Goal: Information Seeking & Learning: Find specific fact

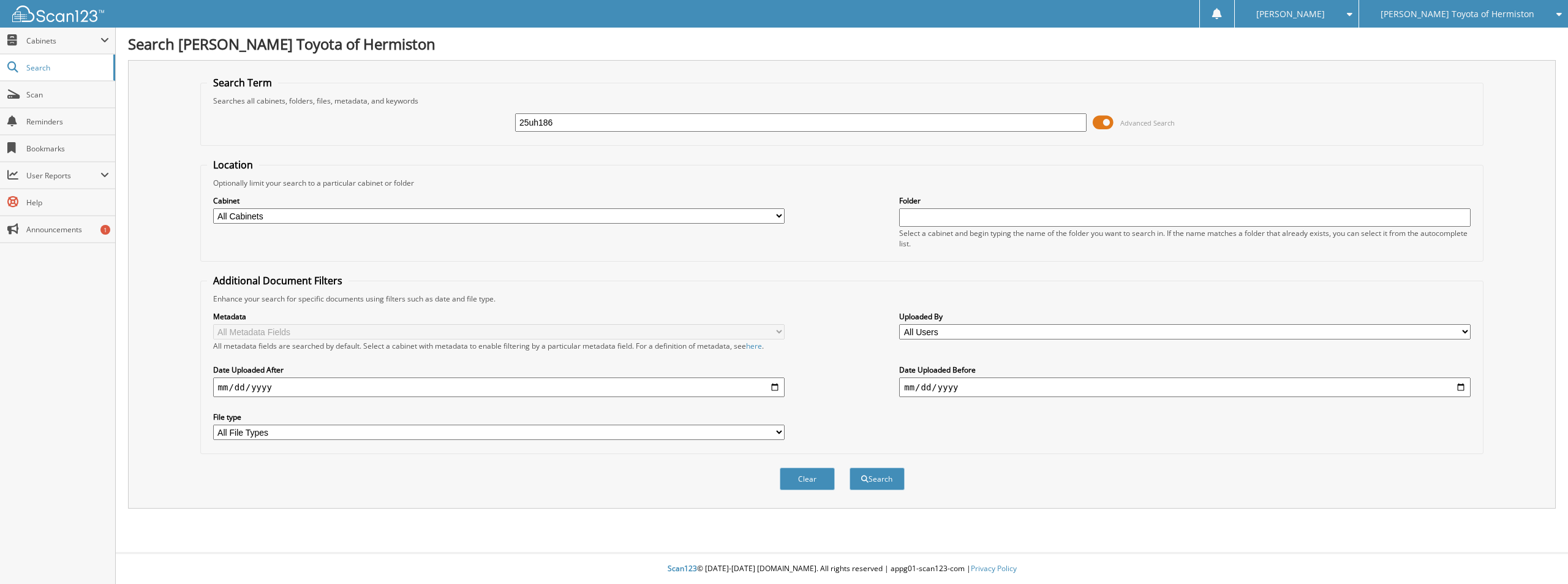
type input "25uh186"
click at [850, 467] on button "Search" at bounding box center [877, 479] width 55 height 23
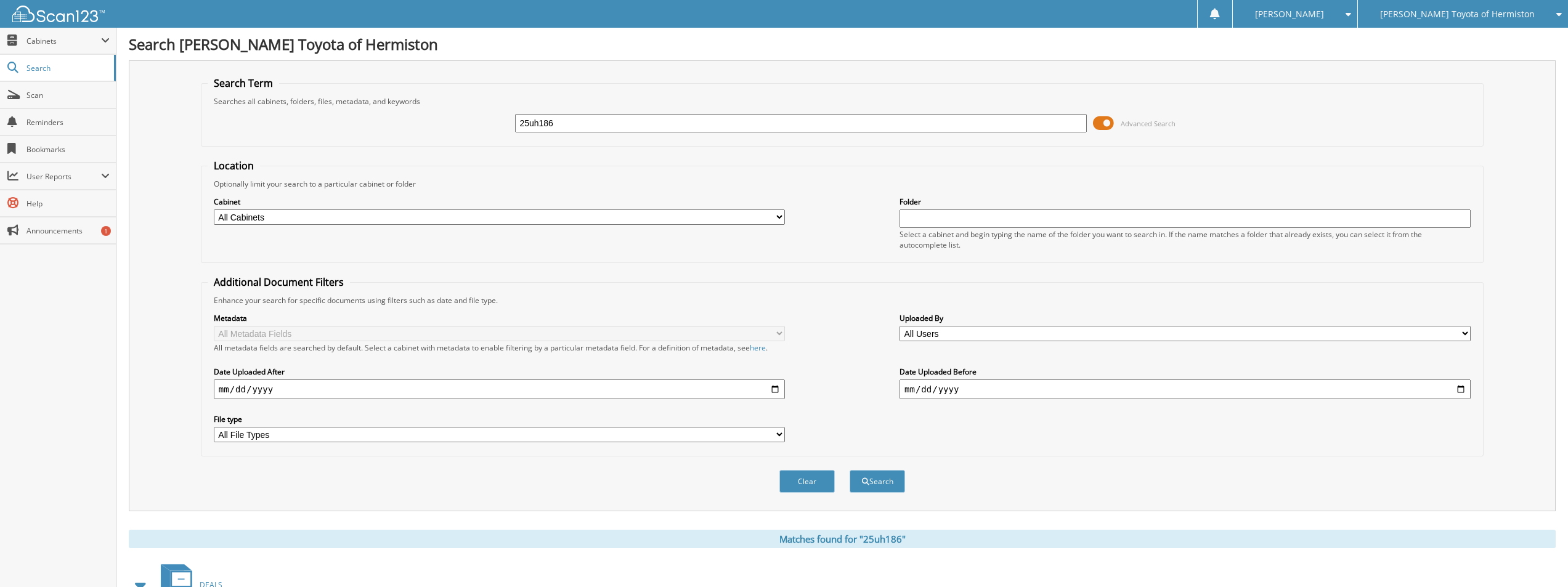
scroll to position [91, 0]
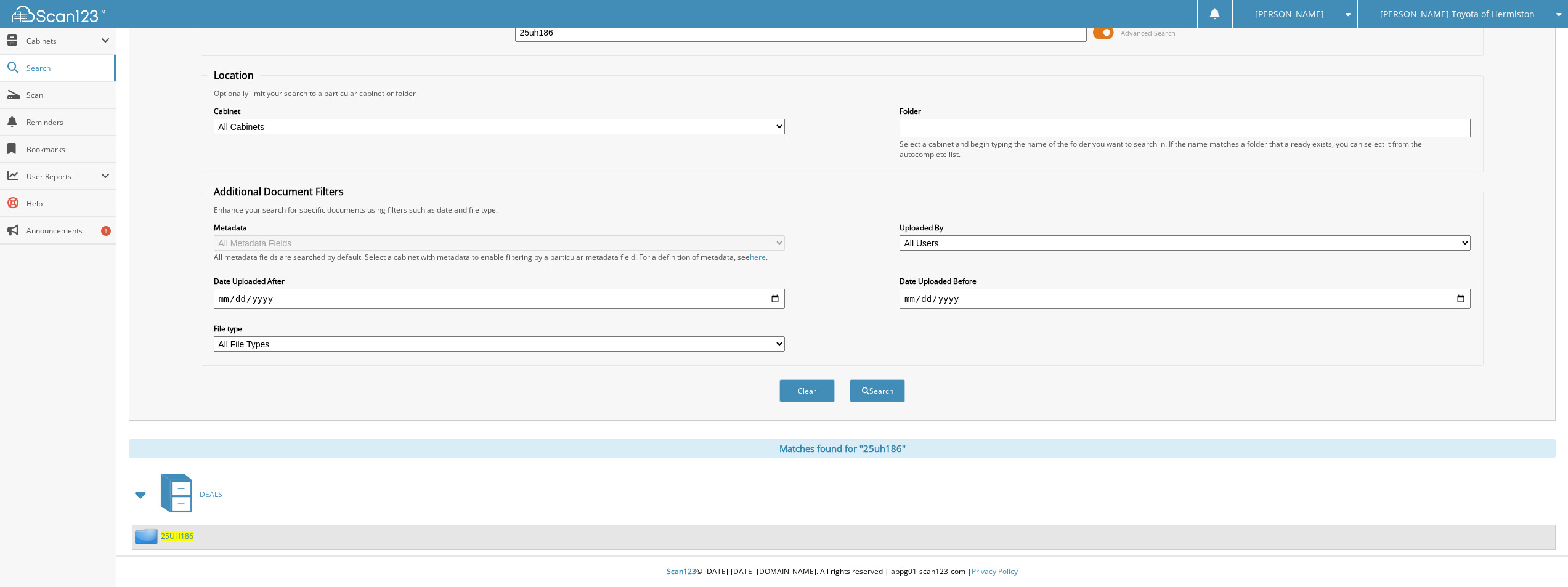
click at [173, 539] on span "25UH186" at bounding box center [177, 536] width 33 height 11
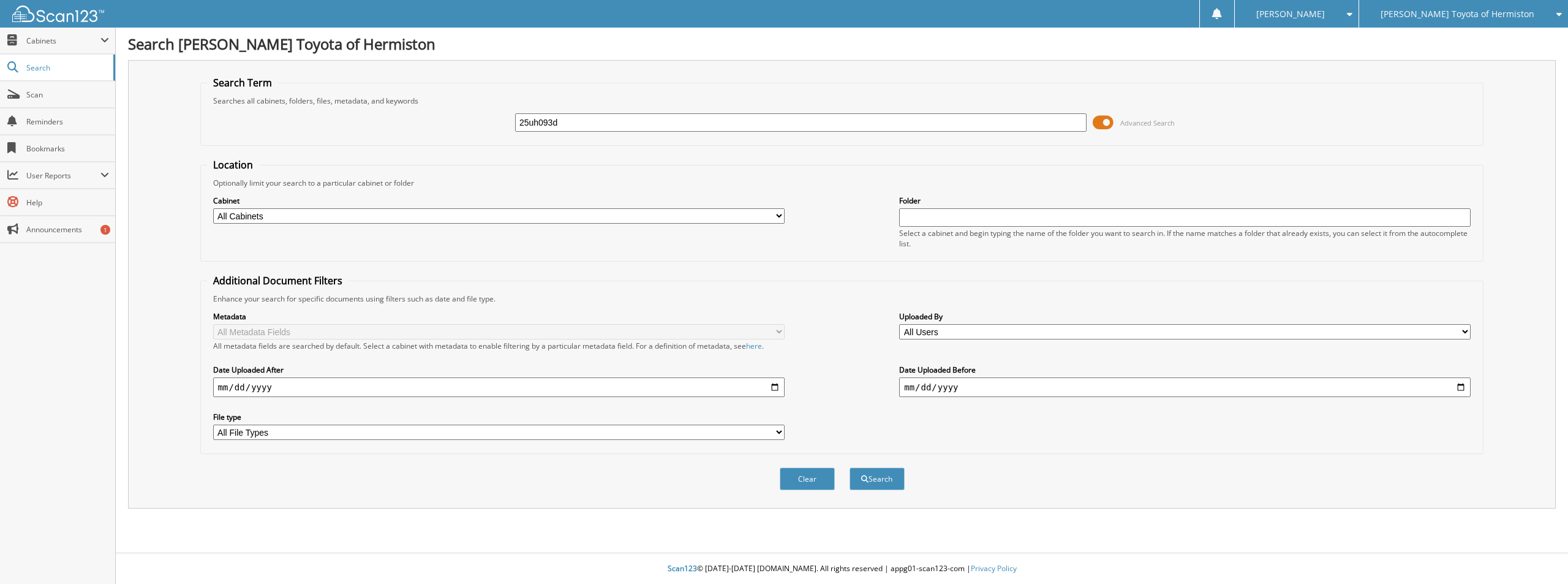
type input "25uh093d"
click at [850, 467] on button "Search" at bounding box center [877, 479] width 55 height 23
